Goal: Find specific page/section: Find specific page/section

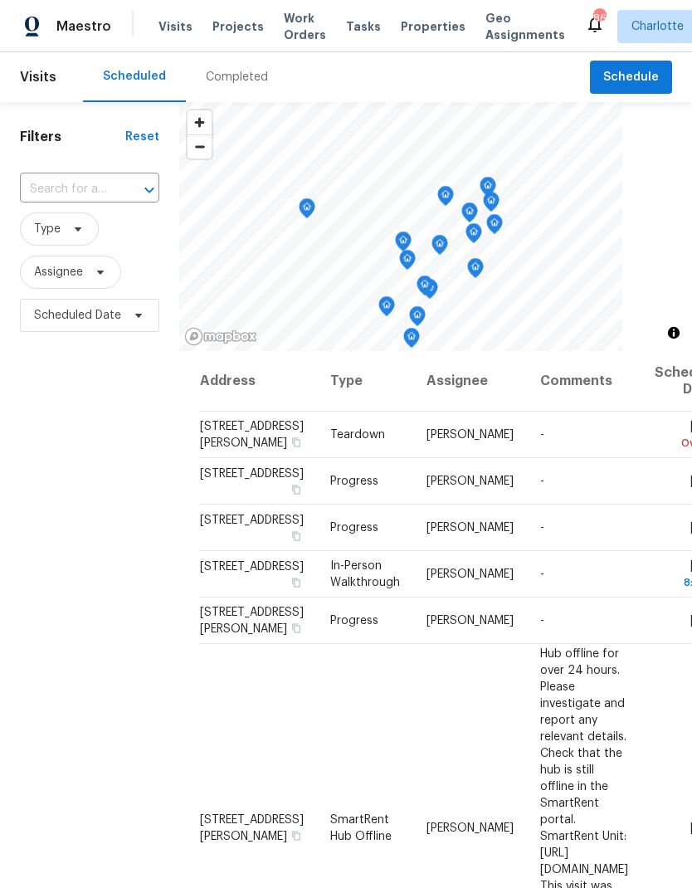
click at [241, 72] on div "Completed" at bounding box center [237, 77] width 62 height 17
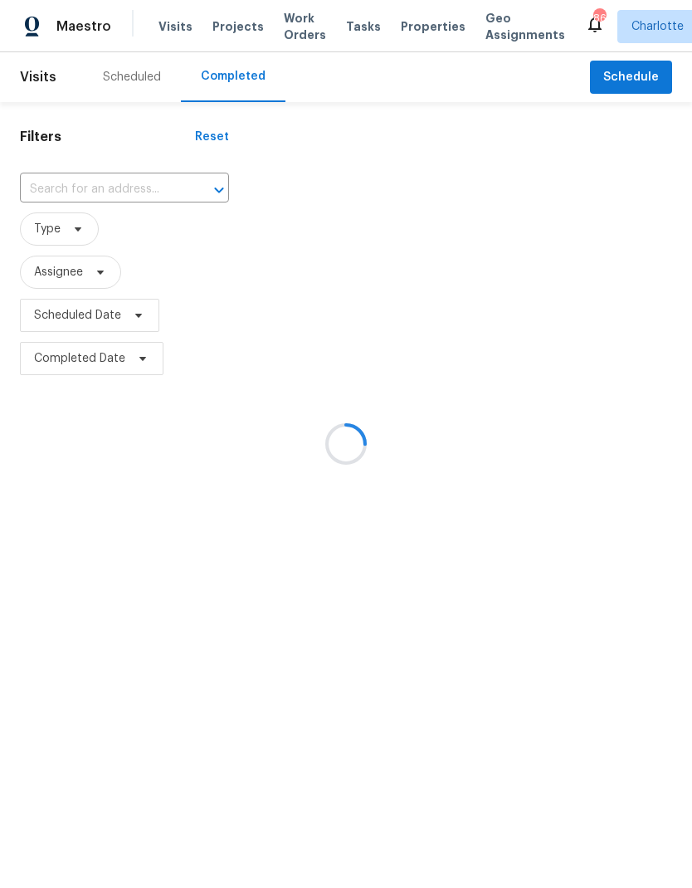
click at [214, 188] on icon "Open" at bounding box center [218, 190] width 9 height 6
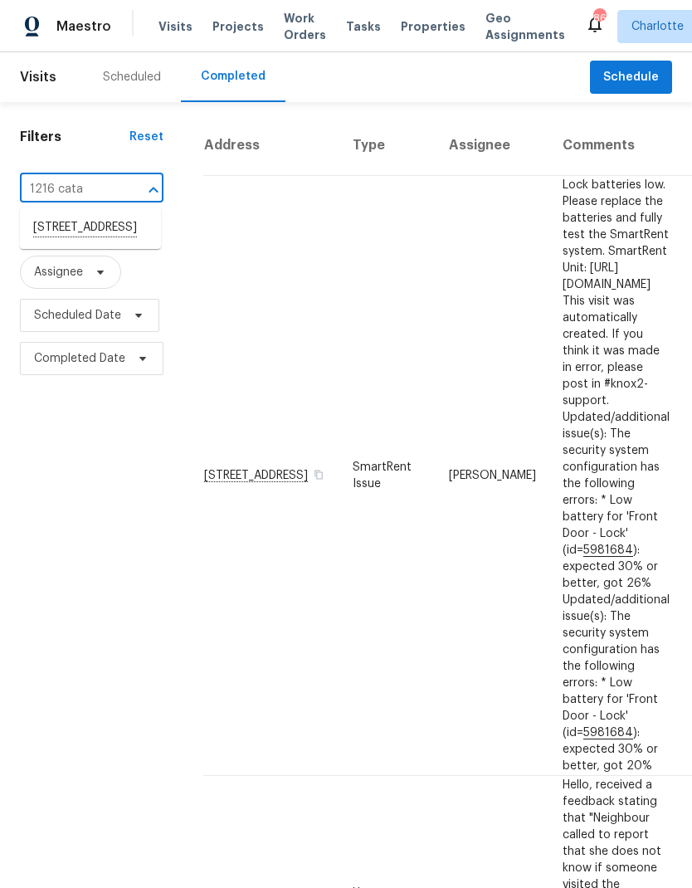
type input "1216 cat"
click at [118, 241] on li "[STREET_ADDRESS]" at bounding box center [90, 227] width 141 height 27
click at [234, 32] on span "Projects" at bounding box center [237, 26] width 51 height 17
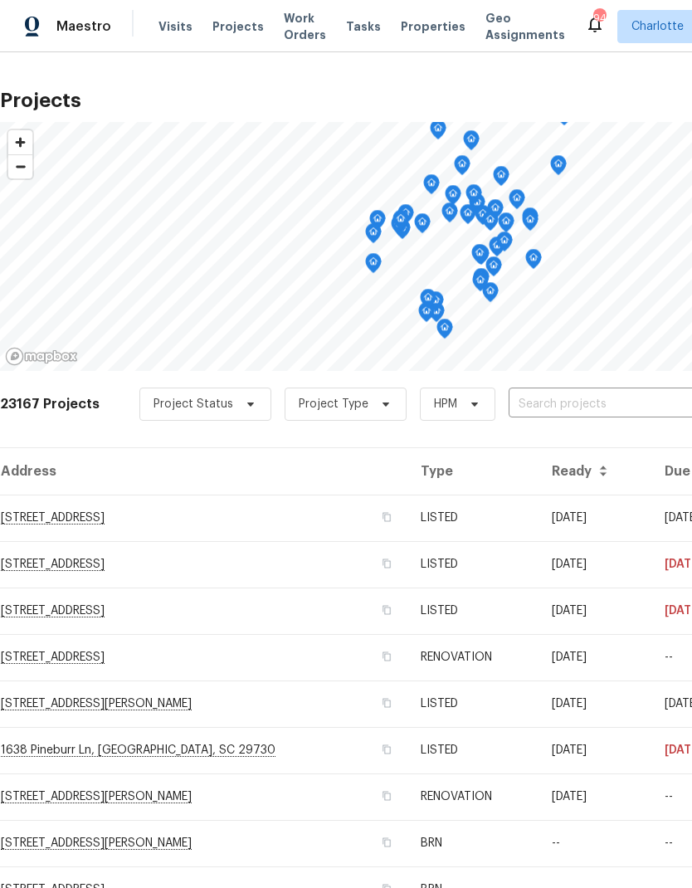
click at [635, 397] on input "text" at bounding box center [603, 404] width 190 height 26
type input "1"
